Goal: Task Accomplishment & Management: Manage account settings

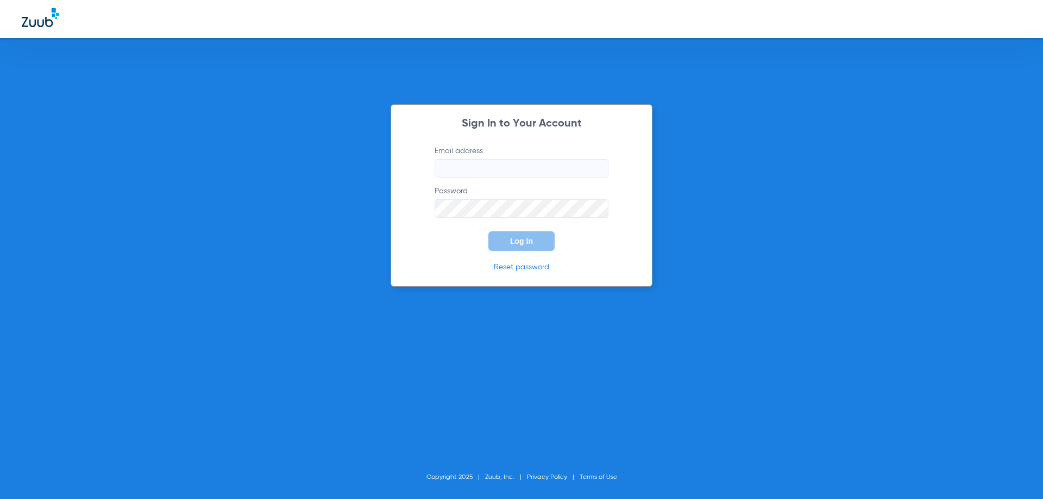
type input "[EMAIL_ADDRESS][DOMAIN_NAME]"
click at [529, 172] on input "[EMAIL_ADDRESS][DOMAIN_NAME]" at bounding box center [522, 168] width 174 height 18
click at [525, 244] on span "Log In" at bounding box center [521, 241] width 23 height 9
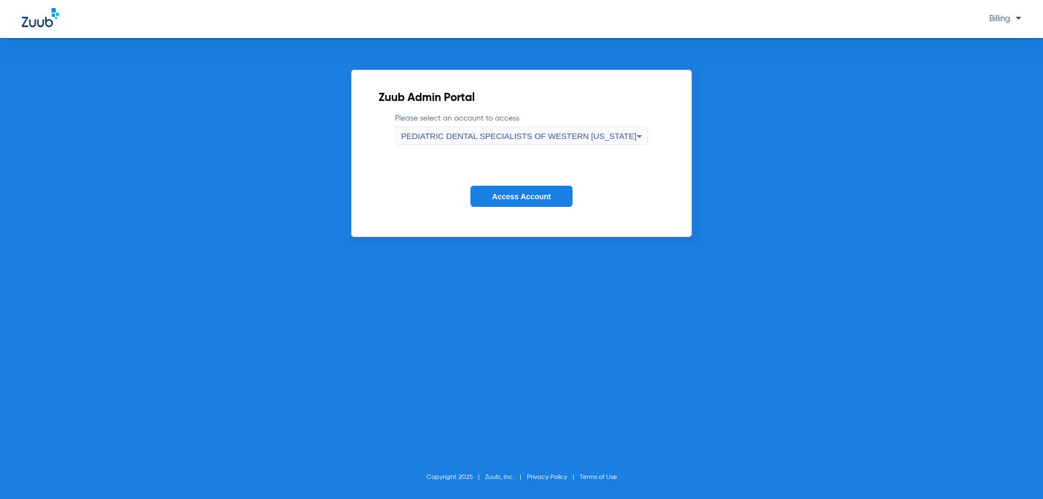
click at [538, 130] on div "PEDIATRIC DENTAL SPECIALISTS OF WESTERN [US_STATE]" at bounding box center [518, 136] width 235 height 18
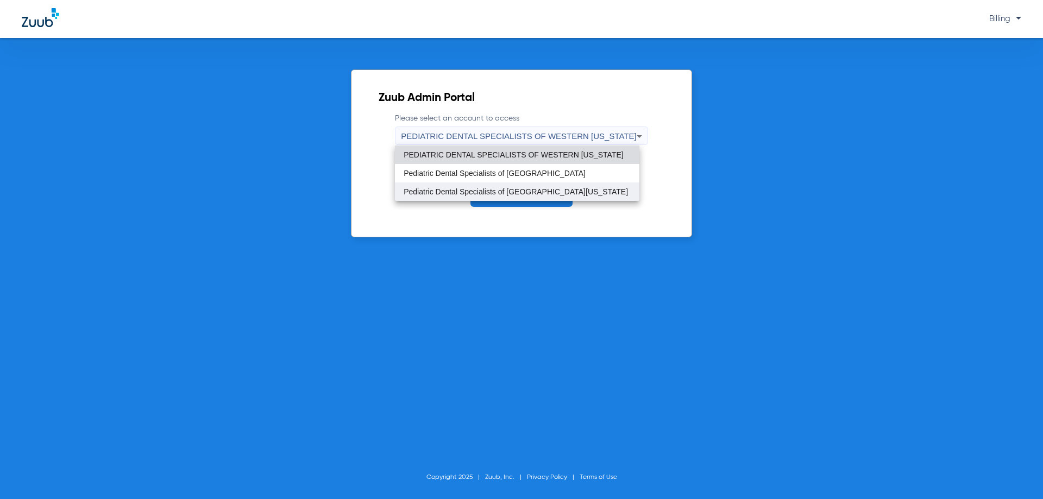
click at [512, 190] on span "Pediatric Dental Specialists of [GEOGRAPHIC_DATA][US_STATE]" at bounding box center [516, 192] width 224 height 8
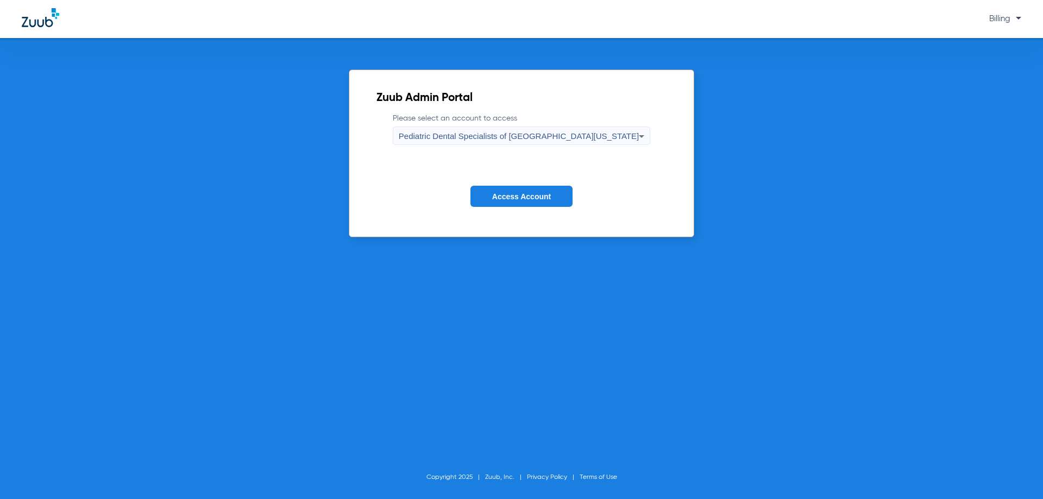
click at [511, 200] on span "Access Account" at bounding box center [521, 196] width 59 height 9
